Goal: Navigation & Orientation: Find specific page/section

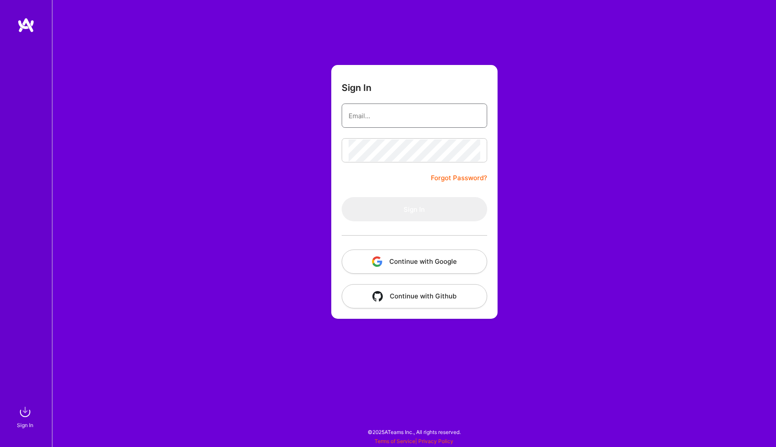
click at [366, 119] on input "email" at bounding box center [414, 116] width 132 height 22
type input "[EMAIL_ADDRESS][DOMAIN_NAME]"
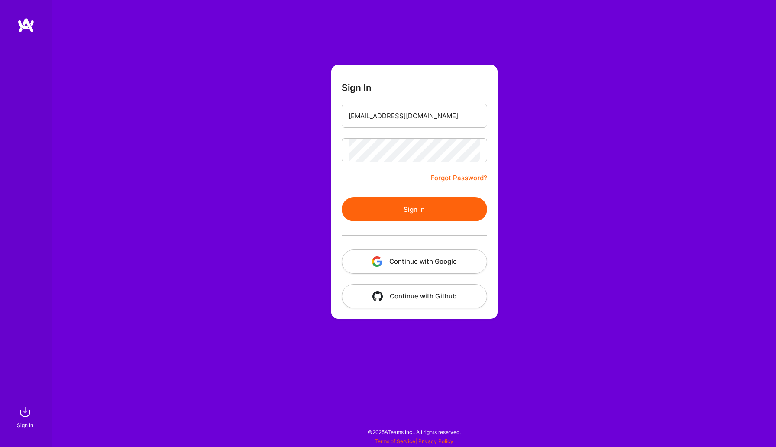
click at [380, 202] on button "Sign In" at bounding box center [413, 209] width 145 height 24
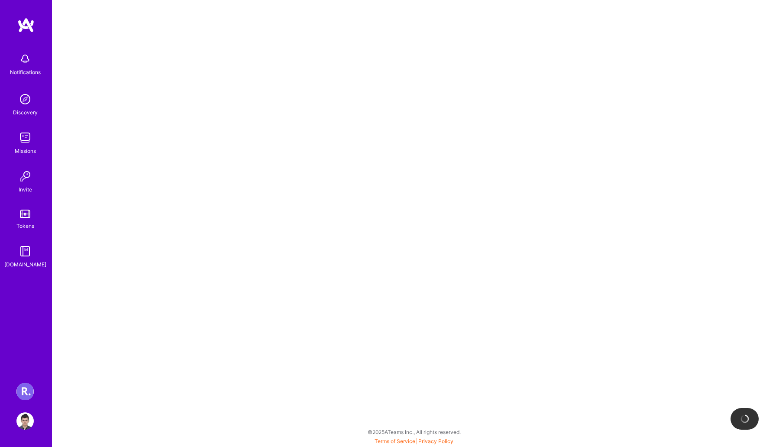
click at [23, 134] on img at bounding box center [24, 137] width 17 height 17
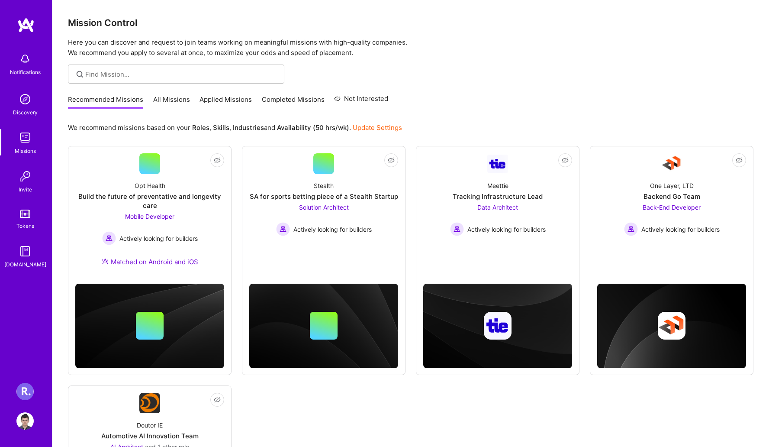
click at [183, 100] on link "All Missions" at bounding box center [171, 102] width 37 height 14
